Goal: Transaction & Acquisition: Purchase product/service

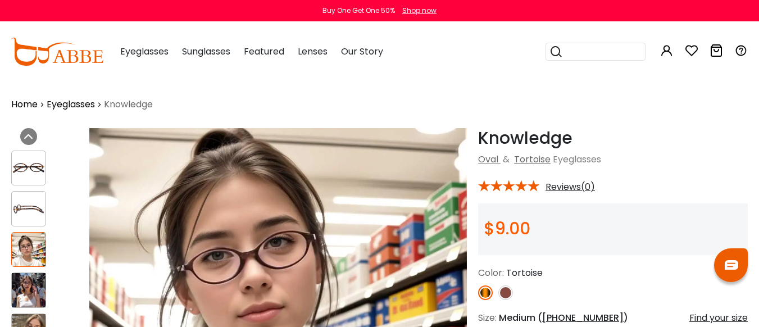
click at [29, 284] on img at bounding box center [29, 290] width 34 height 34
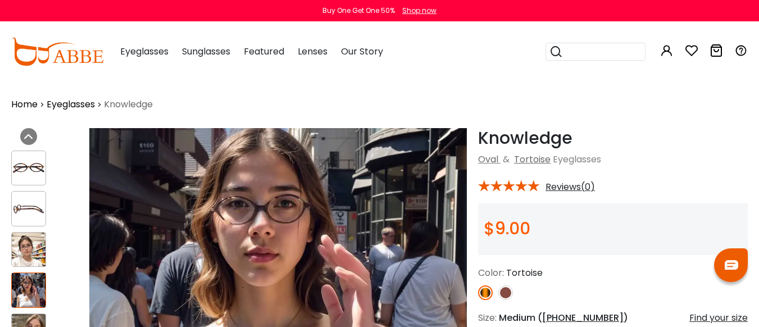
click at [28, 314] on img at bounding box center [29, 331] width 34 height 34
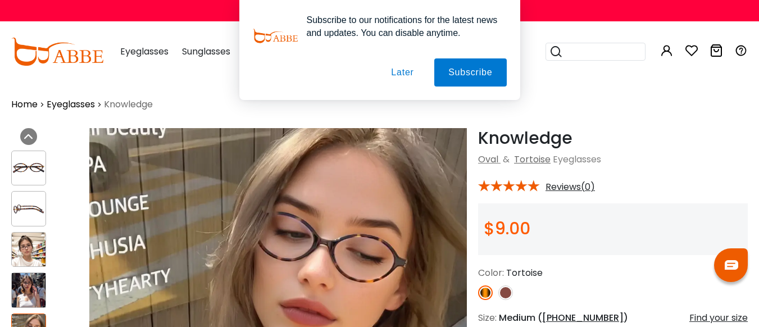
click at [0, 0] on button "Later" at bounding box center [0, 0] width 0 height 0
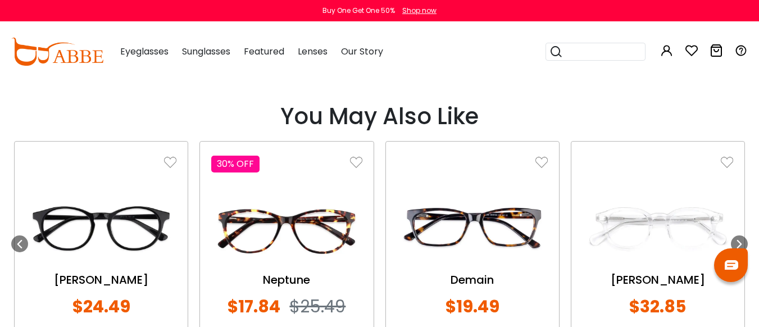
scroll to position [1144, 0]
